Goal: Task Accomplishment & Management: Use online tool/utility

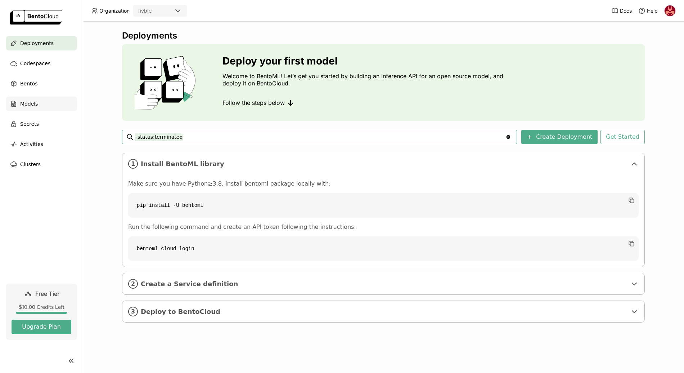
click at [34, 99] on span "Models" at bounding box center [29, 103] width 18 height 9
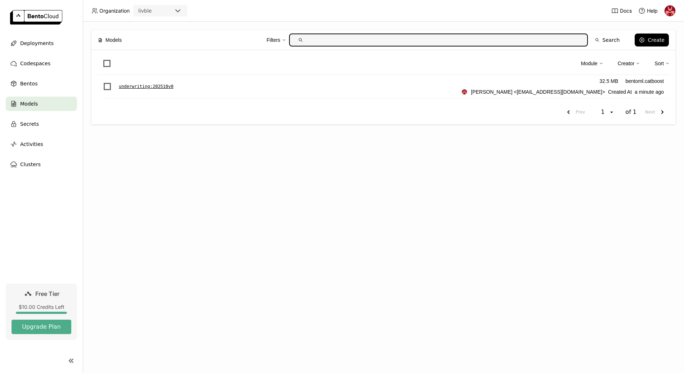
click at [151, 85] on p "underwriting : 202510v0" at bounding box center [146, 86] width 55 height 7
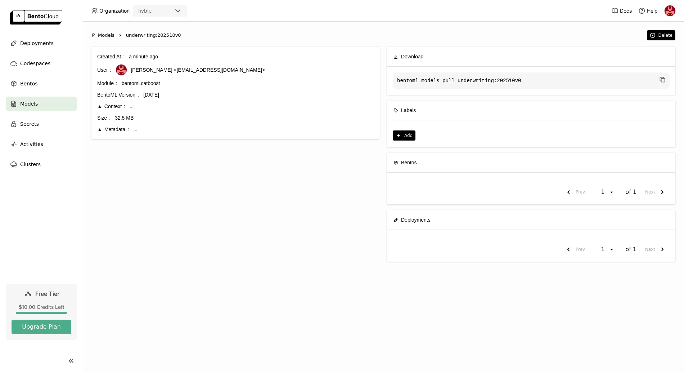
click at [112, 130] on div "Metadata" at bounding box center [113, 129] width 32 height 8
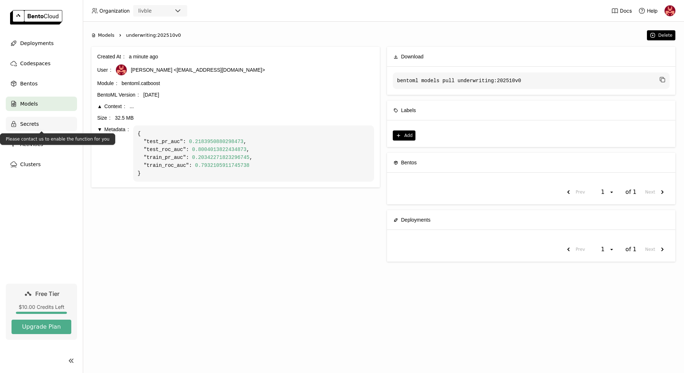
click at [49, 124] on div "Secrets" at bounding box center [41, 124] width 71 height 14
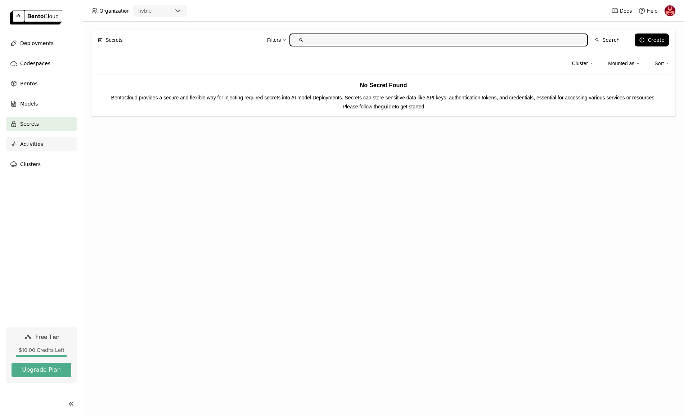
click at [42, 143] on div "Activities" at bounding box center [41, 144] width 71 height 14
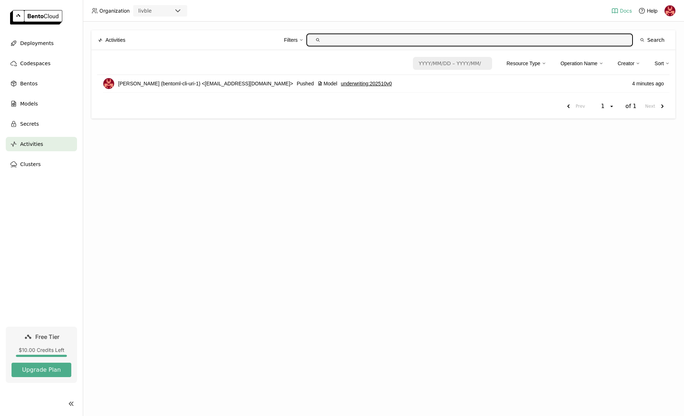
click at [626, 9] on span "Docs" at bounding box center [626, 11] width 12 height 6
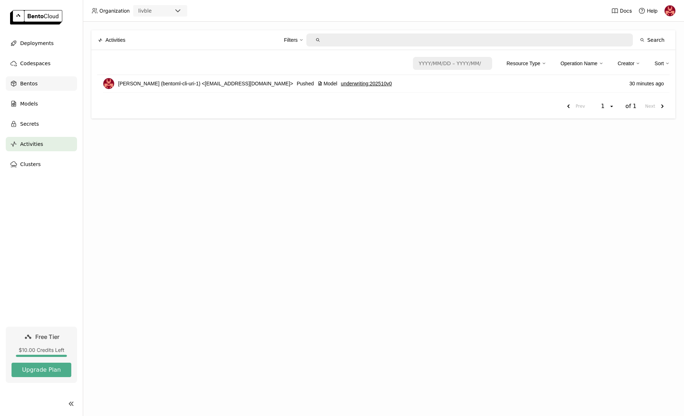
click at [38, 81] on div "Bentos" at bounding box center [41, 83] width 71 height 14
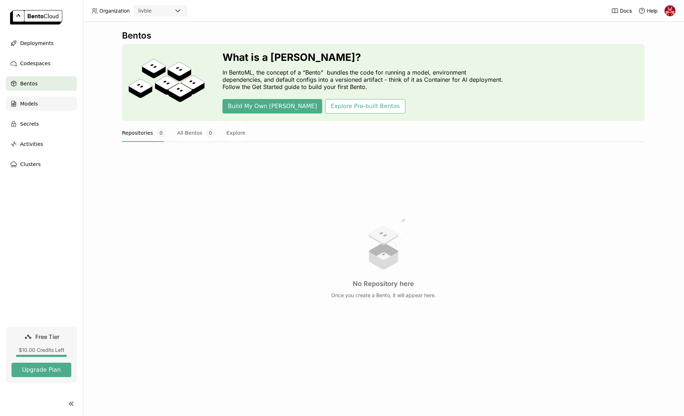
click at [58, 107] on div "Models" at bounding box center [41, 103] width 71 height 14
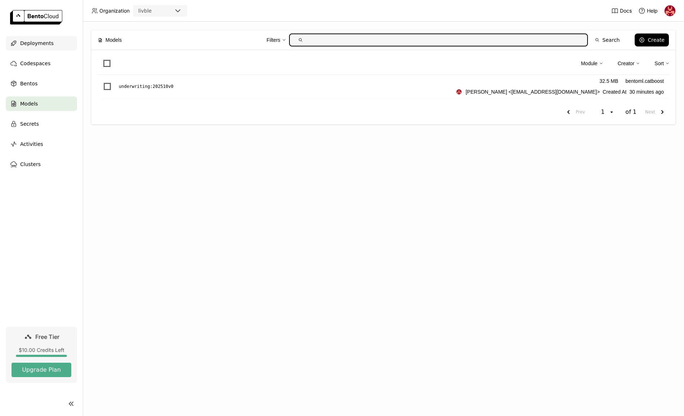
click at [49, 39] on span "Deployments" at bounding box center [36, 43] width 33 height 9
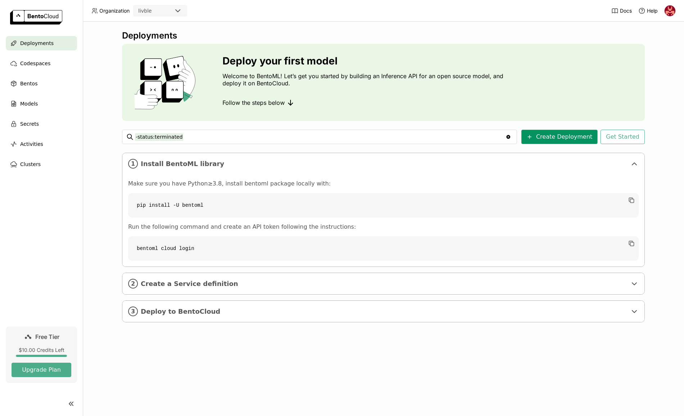
click at [563, 140] on button "Create Deployment" at bounding box center [559, 137] width 76 height 14
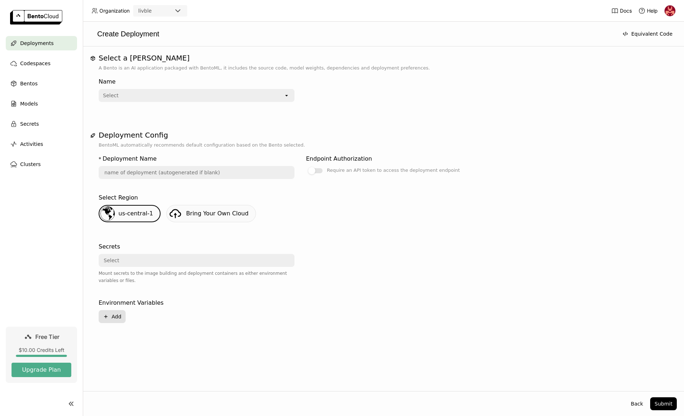
click at [105, 317] on icon "Plus" at bounding box center [106, 317] width 6 height 6
